Goal: Task Accomplishment & Management: Use online tool/utility

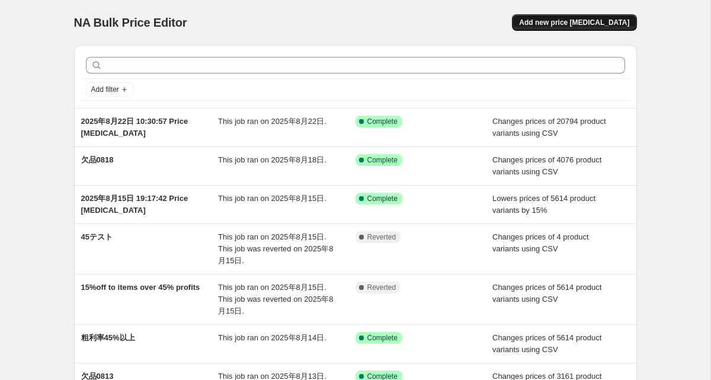
click at [590, 21] on span "Add new price [MEDICAL_DATA]" at bounding box center [574, 22] width 110 height 9
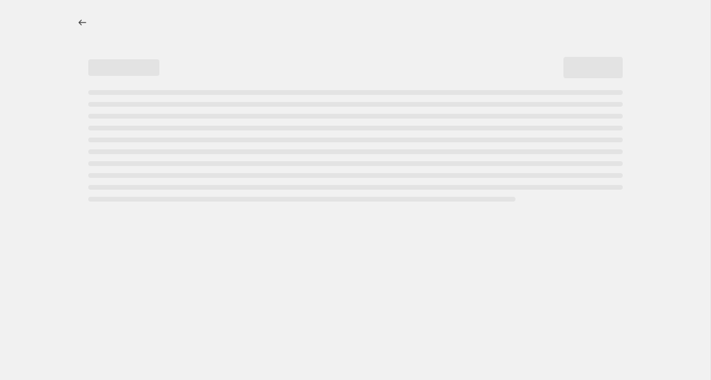
select select "percentage"
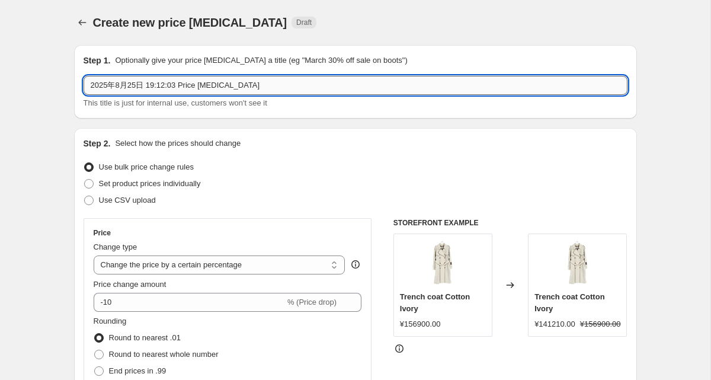
click at [342, 85] on input "2025年8月25日 19:12:03 Price [MEDICAL_DATA]" at bounding box center [356, 85] width 544 height 19
type input "k"
type input "欠品0825"
click at [307, 118] on div "Step 1. Optionally give your price [MEDICAL_DATA] a title (eg "March 30% off sa…" at bounding box center [355, 81] width 563 height 73
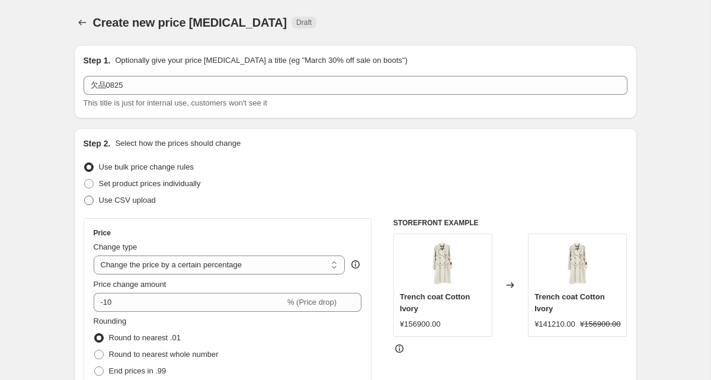
click at [121, 202] on span "Use CSV upload" at bounding box center [127, 200] width 57 height 9
click at [85, 196] on input "Use CSV upload" at bounding box center [84, 196] width 1 height 1
radio input "true"
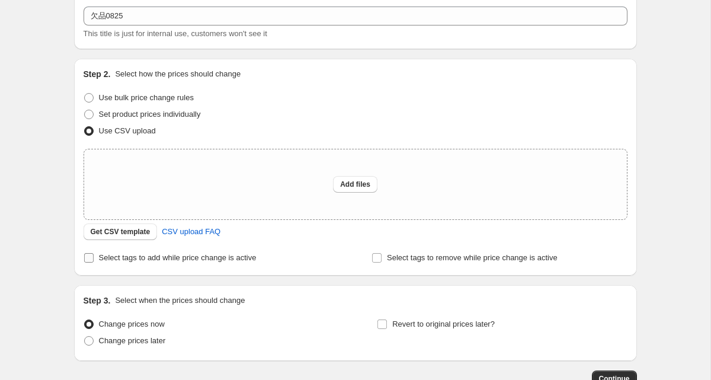
scroll to position [84, 0]
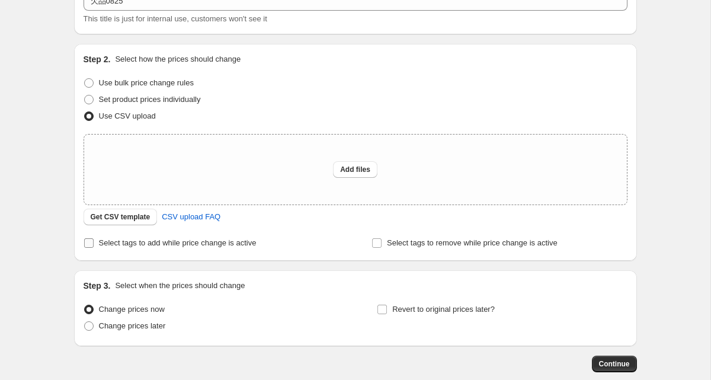
click at [104, 244] on span "Select tags to add while price change is active" at bounding box center [178, 242] width 158 height 9
click at [94, 244] on input "Select tags to add while price change is active" at bounding box center [88, 242] width 9 height 9
checkbox input "true"
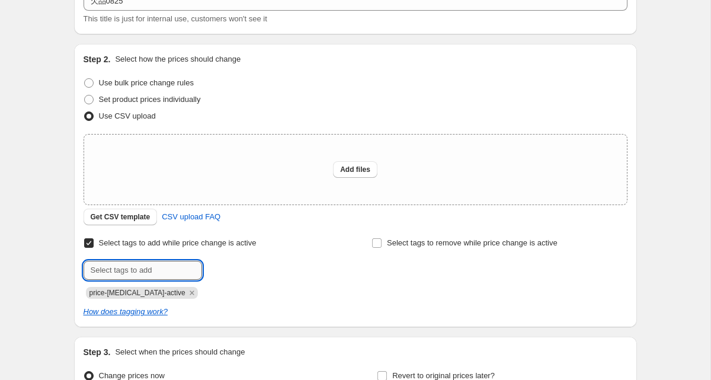
click at [142, 262] on input "text" at bounding box center [143, 270] width 118 height 19
type input "欠品0825"
click at [225, 274] on button "Add 欠品0825" at bounding box center [235, 269] width 60 height 17
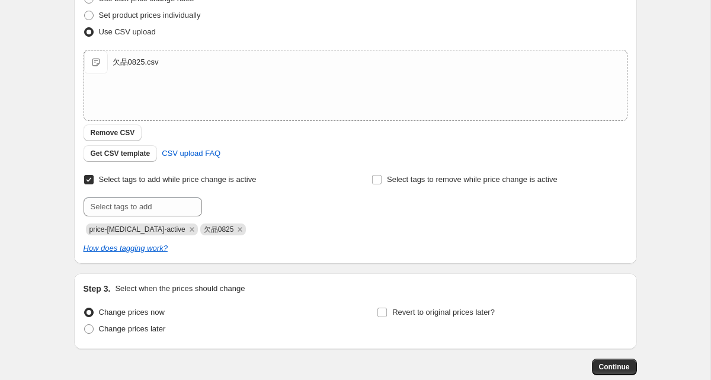
scroll to position [236, 0]
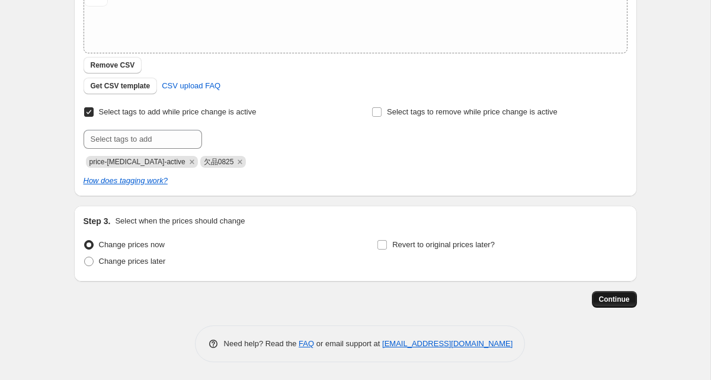
click at [610, 299] on span "Continue" at bounding box center [614, 298] width 31 height 9
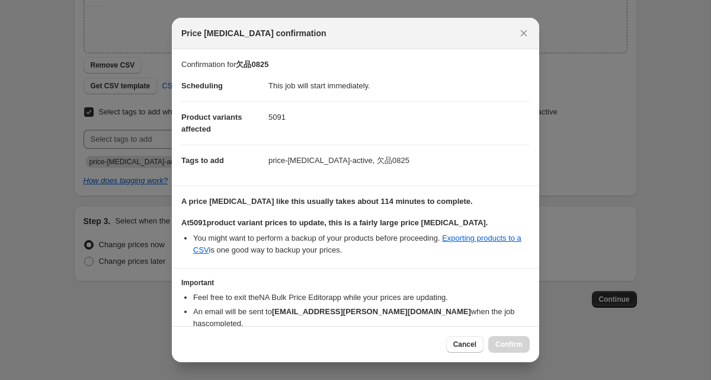
scroll to position [54, 0]
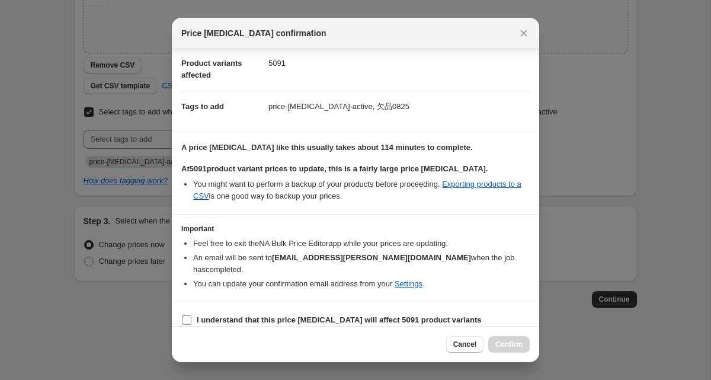
click at [194, 312] on label "I understand that this price [MEDICAL_DATA] will affect 5091 product variants" at bounding box center [331, 320] width 300 height 17
click at [191, 315] on input "I understand that this price [MEDICAL_DATA] will affect 5091 product variants" at bounding box center [186, 319] width 9 height 9
checkbox input "true"
click at [507, 347] on span "Confirm" at bounding box center [508, 343] width 27 height 9
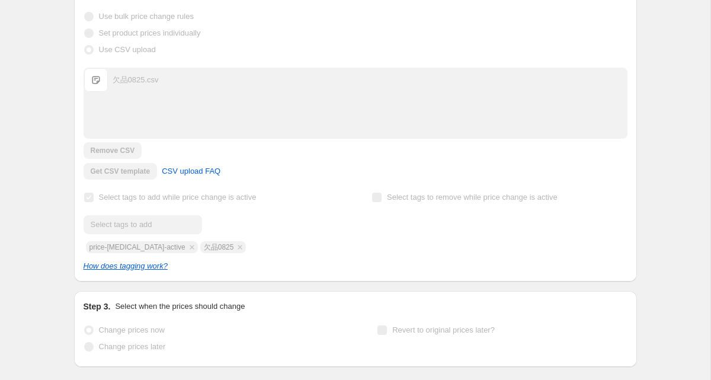
scroll to position [267, 0]
